Goal: Use online tool/utility: Utilize a website feature to perform a specific function

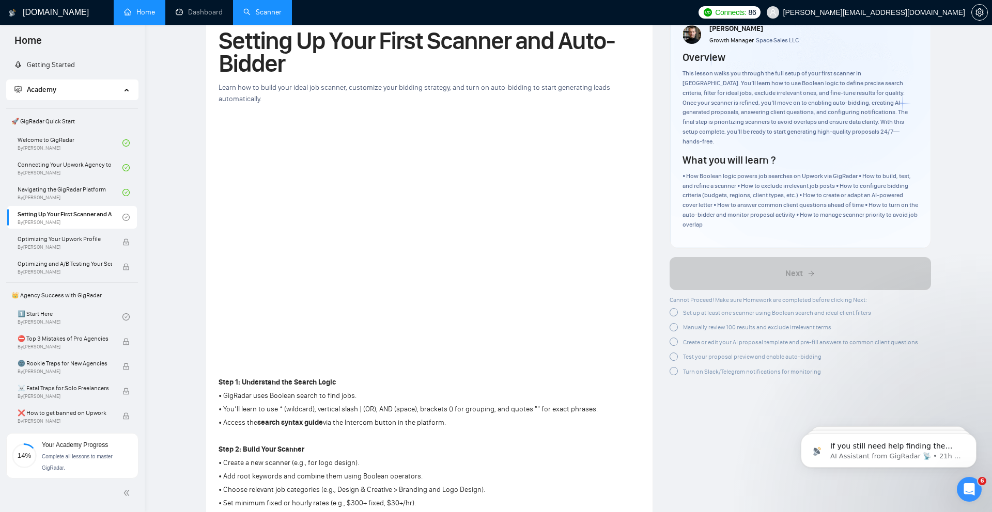
click at [257, 12] on link "Scanner" at bounding box center [262, 12] width 38 height 9
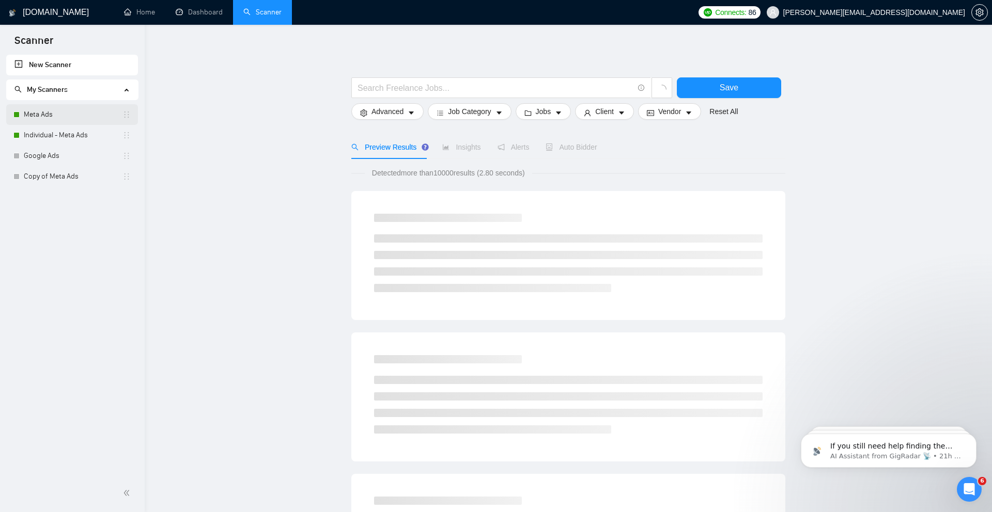
click at [67, 114] on link "Meta Ads" at bounding box center [73, 114] width 99 height 21
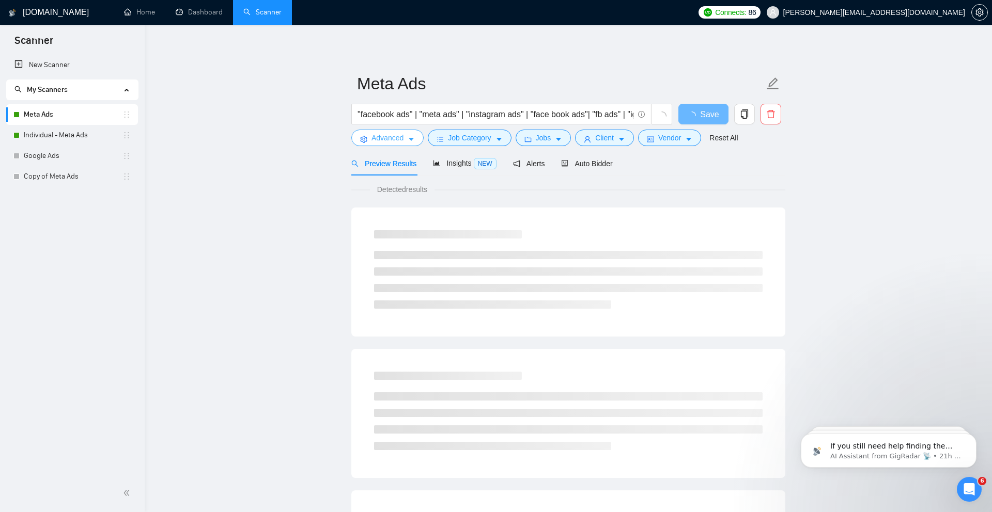
click at [367, 131] on button "Advanced" at bounding box center [387, 138] width 72 height 17
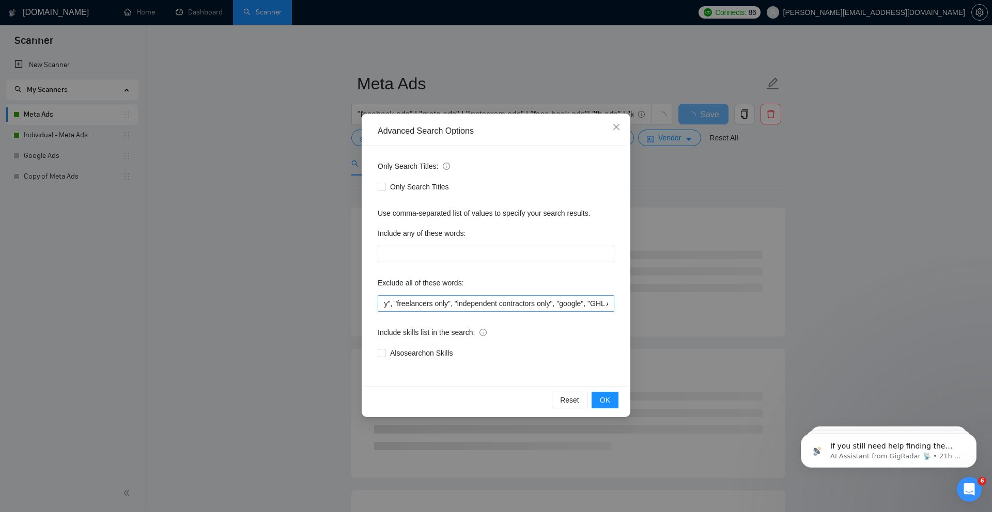
scroll to position [0, 687]
click at [609, 305] on input ""only freelancers", "no agencies", "no agency", "only individuals", "only indiv…" at bounding box center [496, 303] width 237 height 17
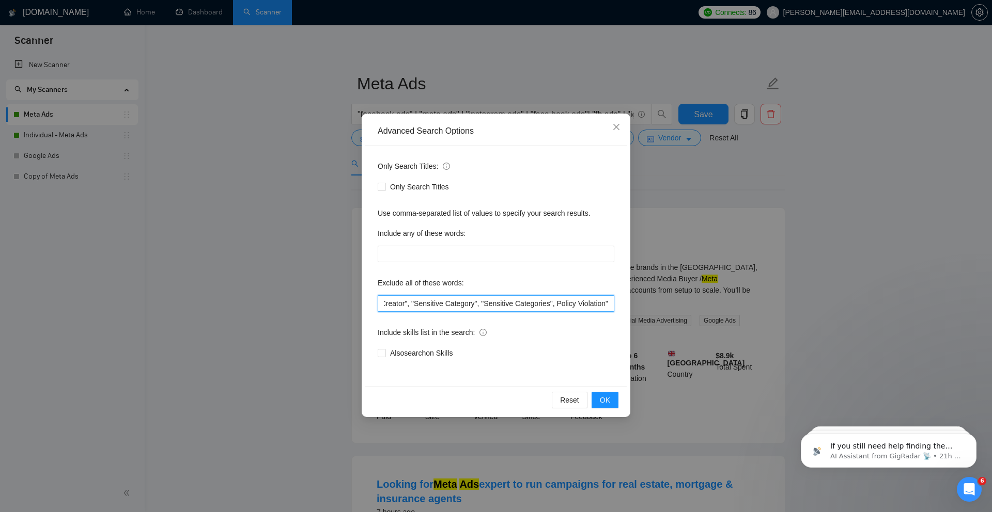
scroll to position [0, 959]
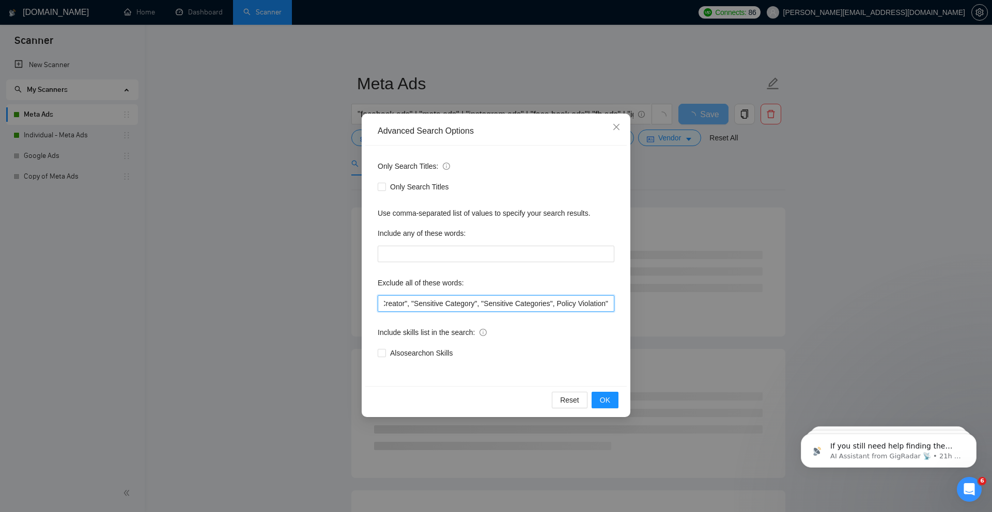
click at [554, 304] on input ""only freelancers", "no agencies", "no agency", "only individuals", "only indiv…" at bounding box center [496, 303] width 237 height 17
click at [609, 304] on input ""only freelancers", "no agencies", "no agency", "only individuals", "only indiv…" at bounding box center [496, 303] width 237 height 17
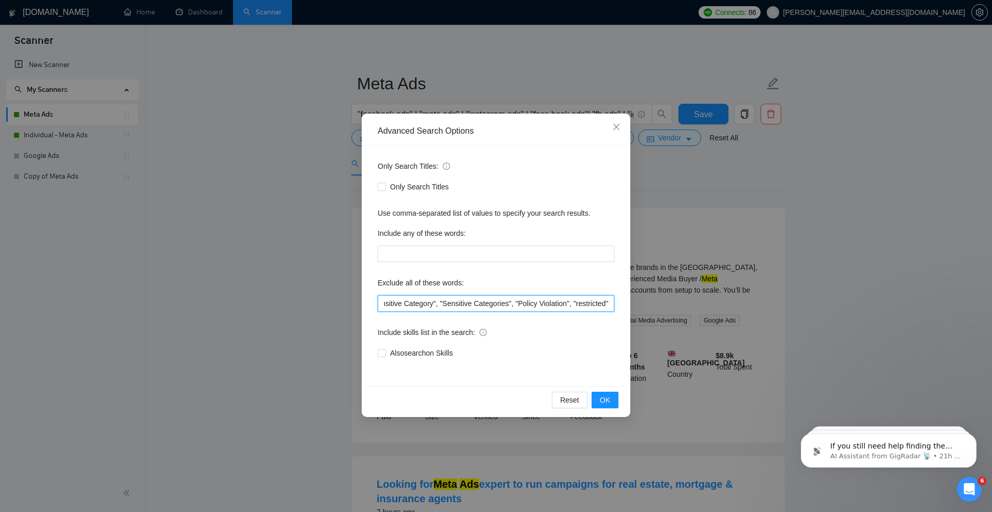
scroll to position [0, 1005]
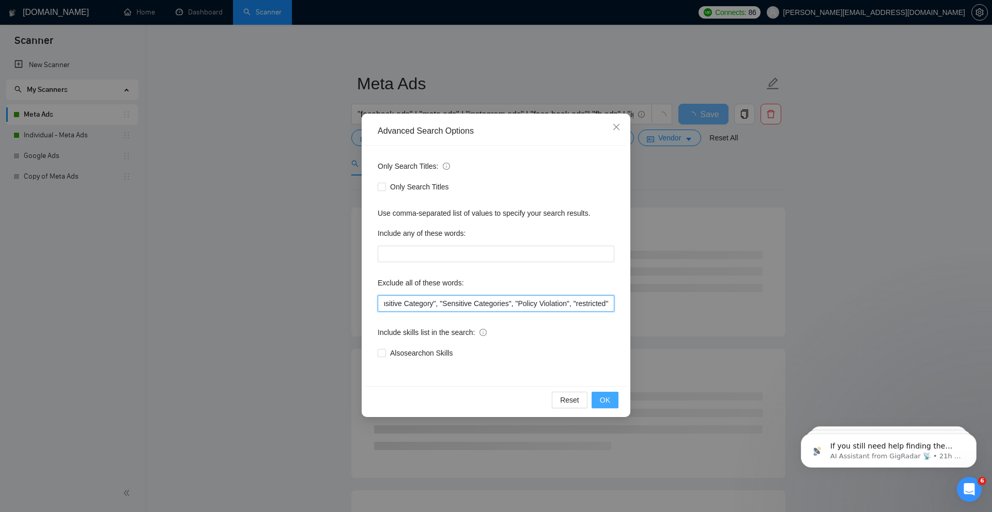
type input ""only freelancers", "no agencies", "no agency", "only individuals", "only indiv…"
click at [613, 399] on button "OK" at bounding box center [604, 400] width 27 height 17
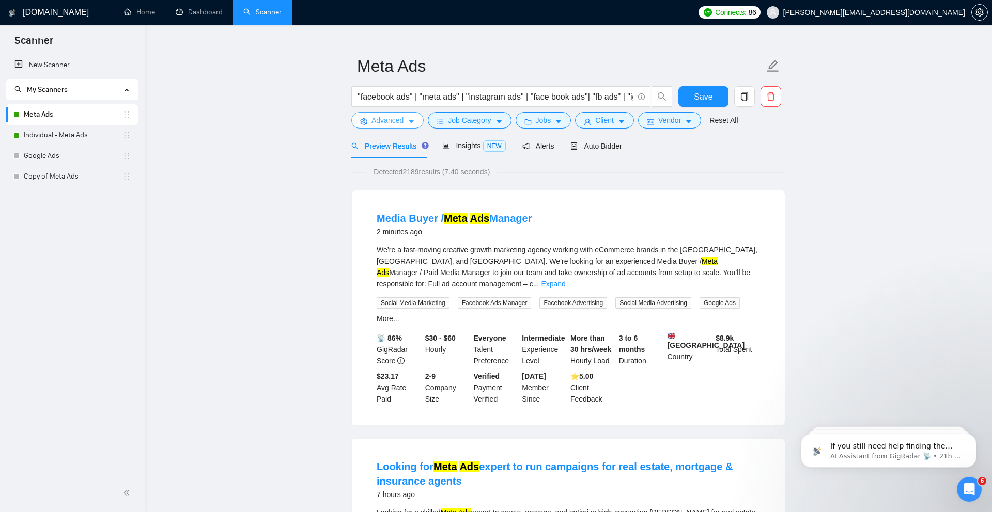
scroll to position [20, 0]
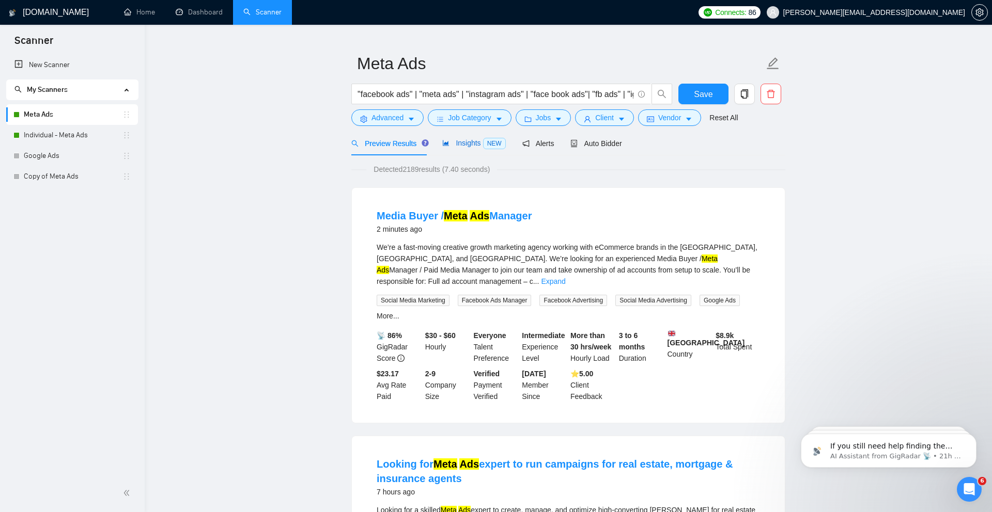
click at [477, 144] on span "Insights NEW" at bounding box center [473, 143] width 63 height 8
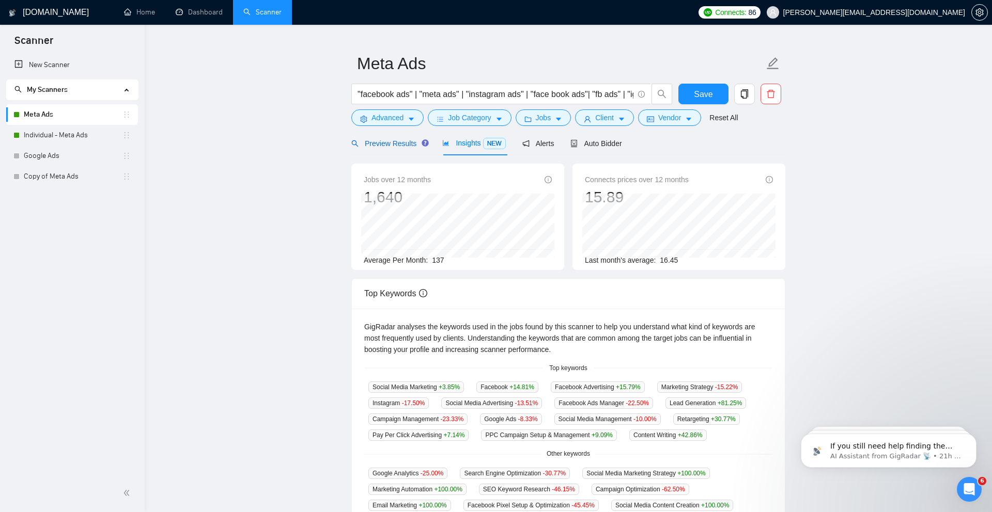
click at [393, 146] on span "Preview Results" at bounding box center [388, 143] width 74 height 8
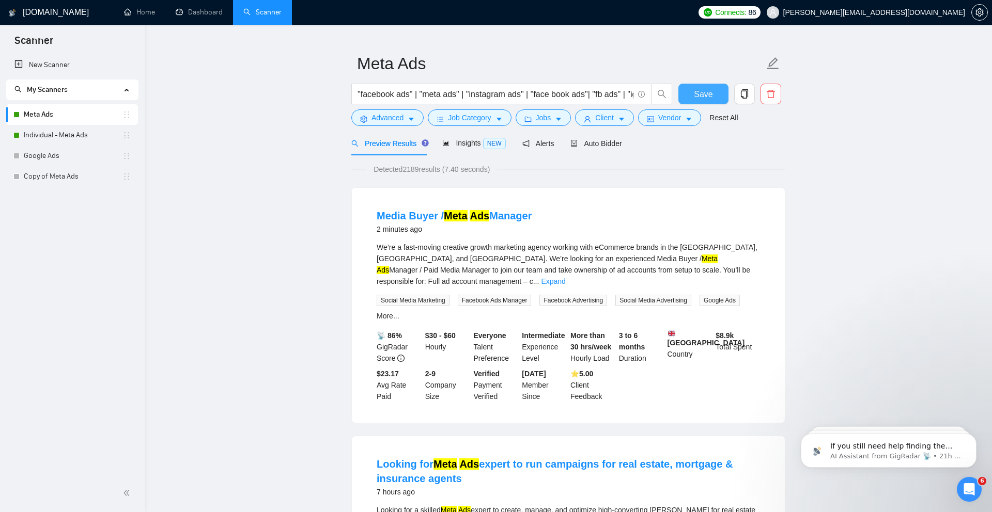
click at [699, 97] on span "Save" at bounding box center [703, 94] width 19 height 13
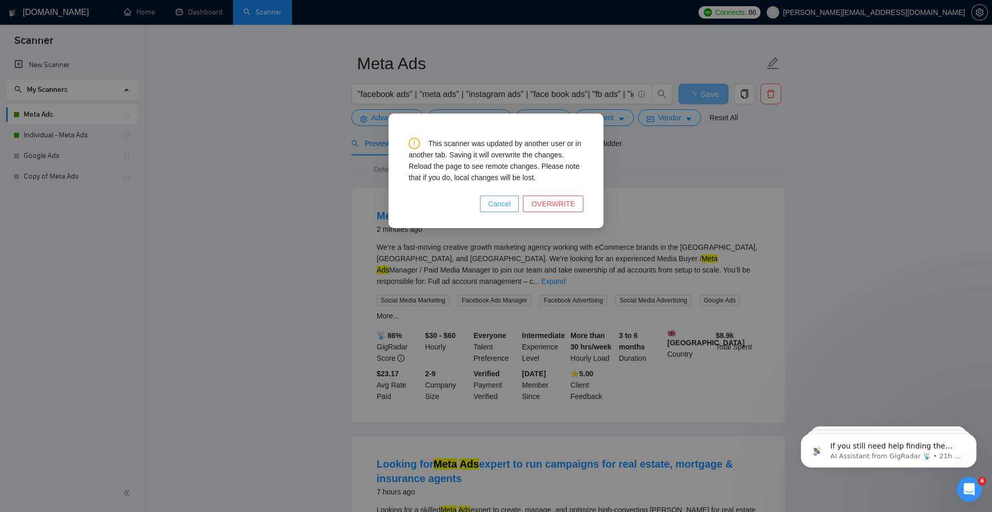
click at [498, 206] on span "Cancel" at bounding box center [499, 203] width 23 height 11
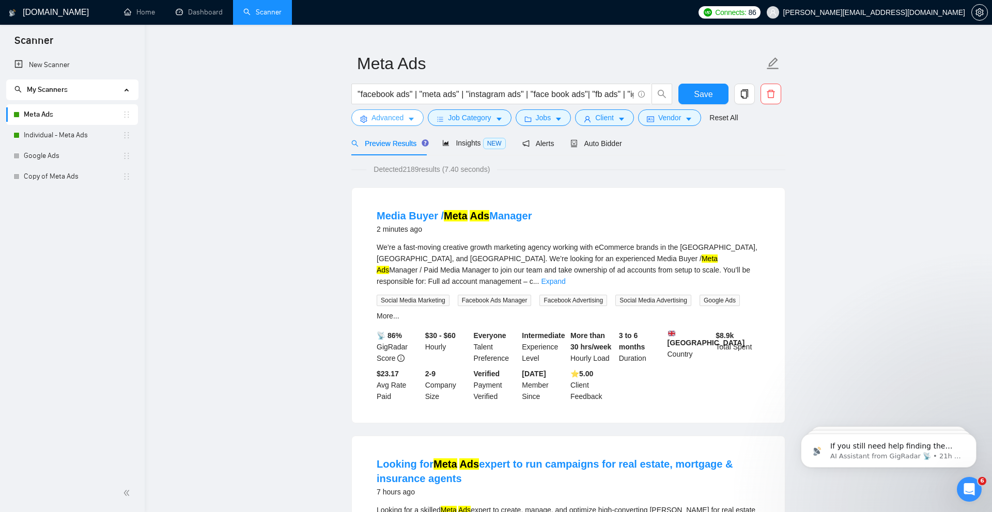
click at [393, 122] on span "Advanced" at bounding box center [387, 117] width 32 height 11
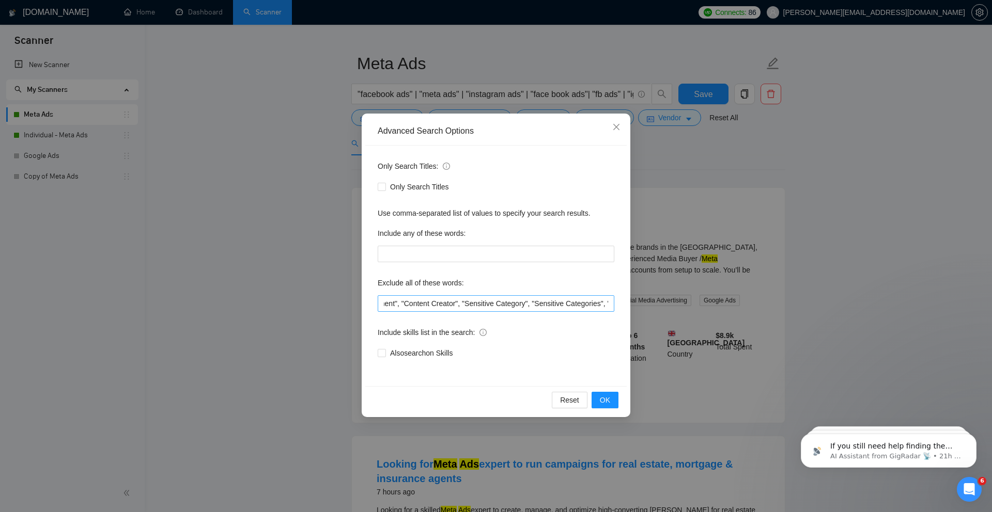
scroll to position [0, 1005]
click at [447, 305] on input ""only freelancers", "no agencies", "no agency", "only individuals", "only indiv…" at bounding box center [496, 303] width 237 height 17
drag, startPoint x: 465, startPoint y: 304, endPoint x: 503, endPoint y: 341, distance: 53.0
click at [503, 341] on div "Only Search Titles: Only Search Titles Use comma-separated list of values to sp…" at bounding box center [495, 266] width 261 height 241
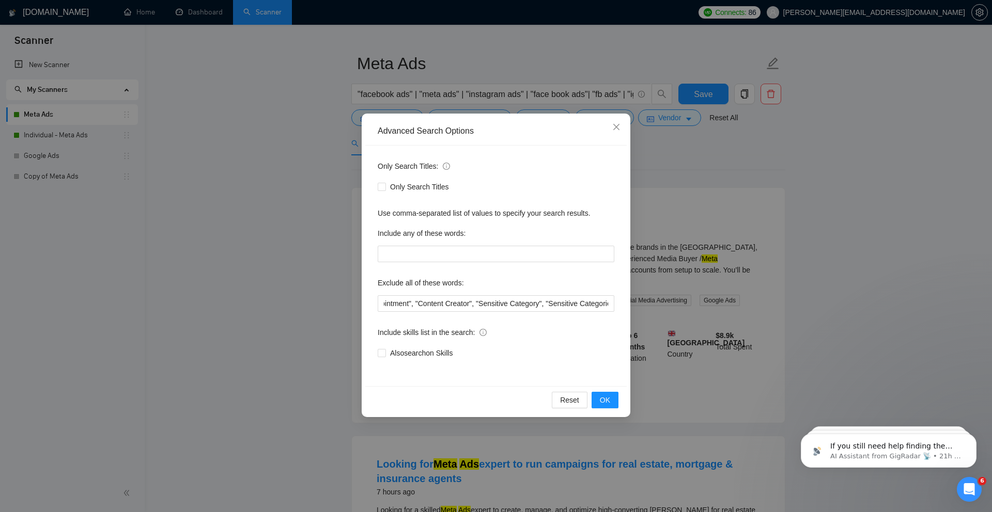
scroll to position [0, 0]
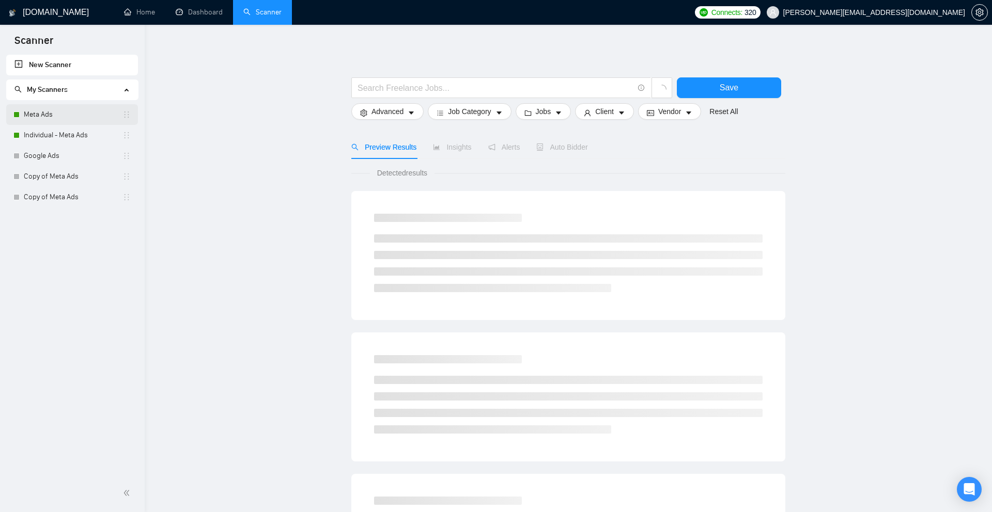
click at [41, 114] on link "Meta Ads" at bounding box center [73, 114] width 99 height 21
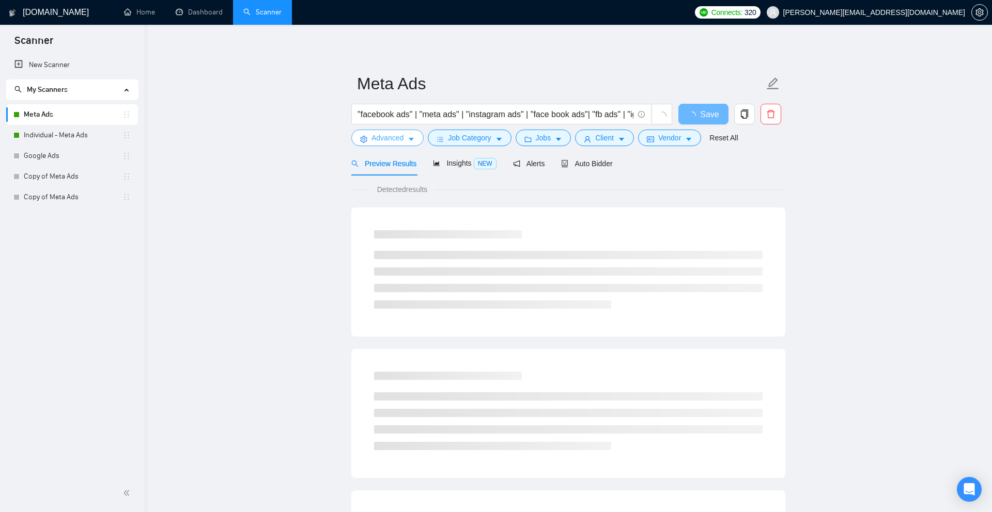
click at [417, 137] on button "Advanced" at bounding box center [387, 138] width 72 height 17
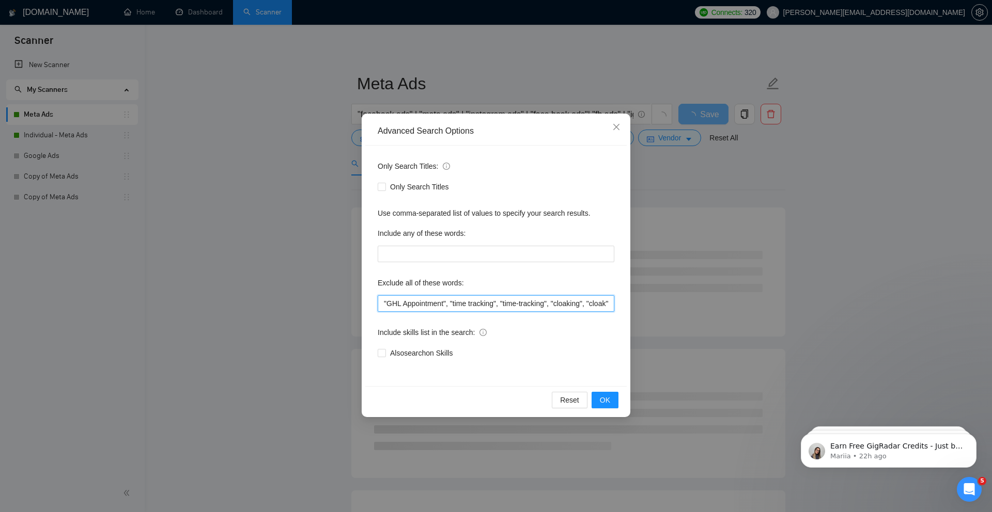
click at [613, 302] on input ""only freelancers", "no agencies", "no agency", "only individuals", "only indiv…" at bounding box center [496, 303] width 237 height 17
paste input ""Content Creator", "Sensitive Category", "Sensitive Categories", "Policy Violat…"
type input ""only freelancers", "no agencies", "no agency", "only individuals", "only indiv…"
click at [608, 403] on span "OK" at bounding box center [605, 400] width 10 height 11
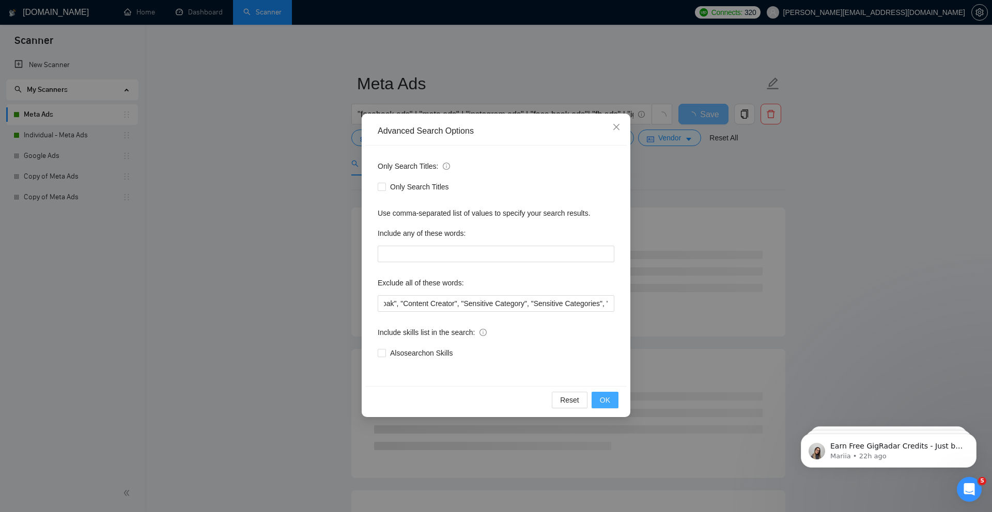
scroll to position [0, 0]
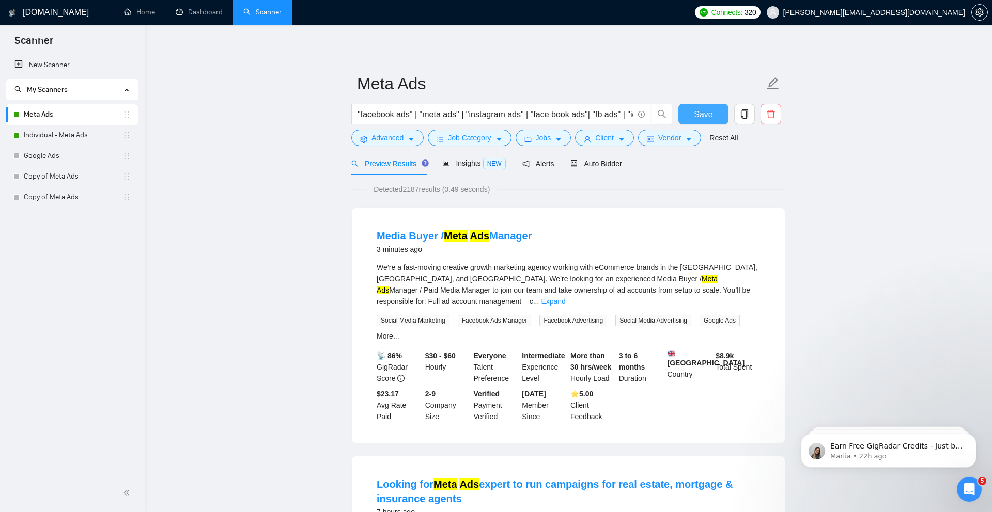
click at [713, 117] on button "Save" at bounding box center [703, 114] width 50 height 21
